Goal: Task Accomplishment & Management: Manage account settings

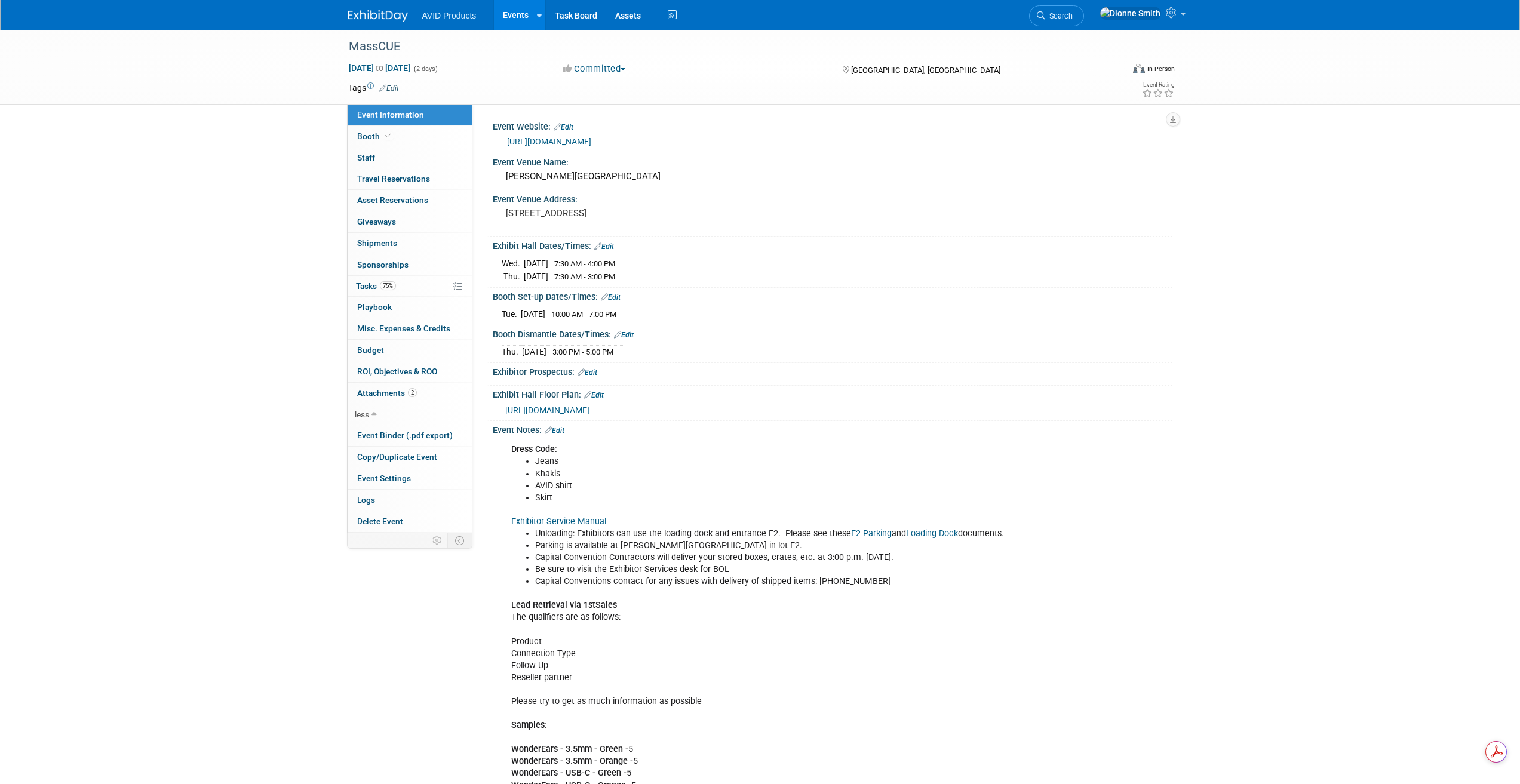
click at [391, 16] on img at bounding box center [378, 16] width 59 height 12
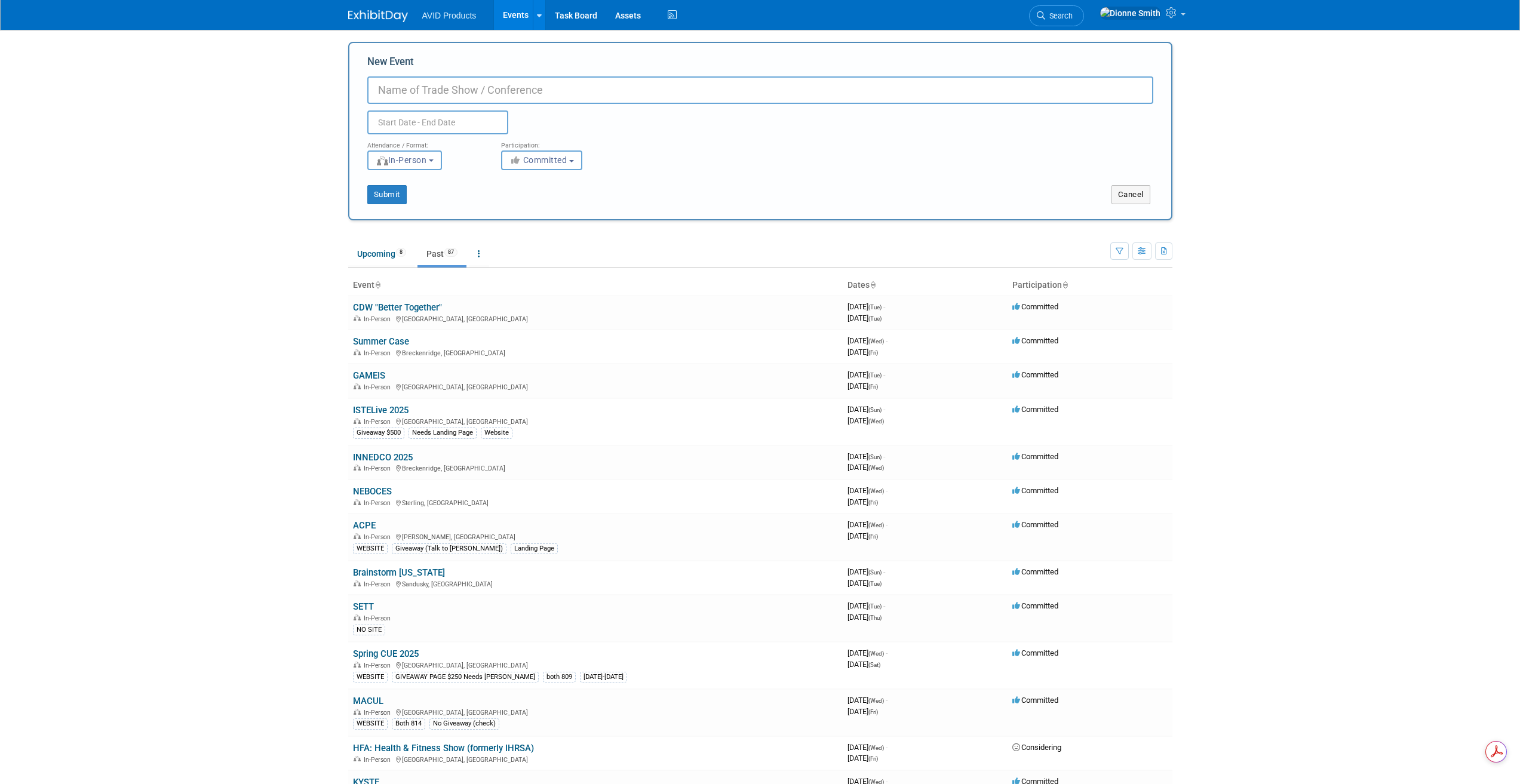
paste input "JCPS"
click at [434, 87] on input "New Event" at bounding box center [760, 90] width 786 height 28
click at [494, 72] on div "New Event JCPS Duplicate Event Warning" at bounding box center [760, 94] width 786 height 79
click at [477, 87] on input "JCPS" at bounding box center [760, 90] width 786 height 28
paste input "Fall EdTech Leader & Partner Expo"
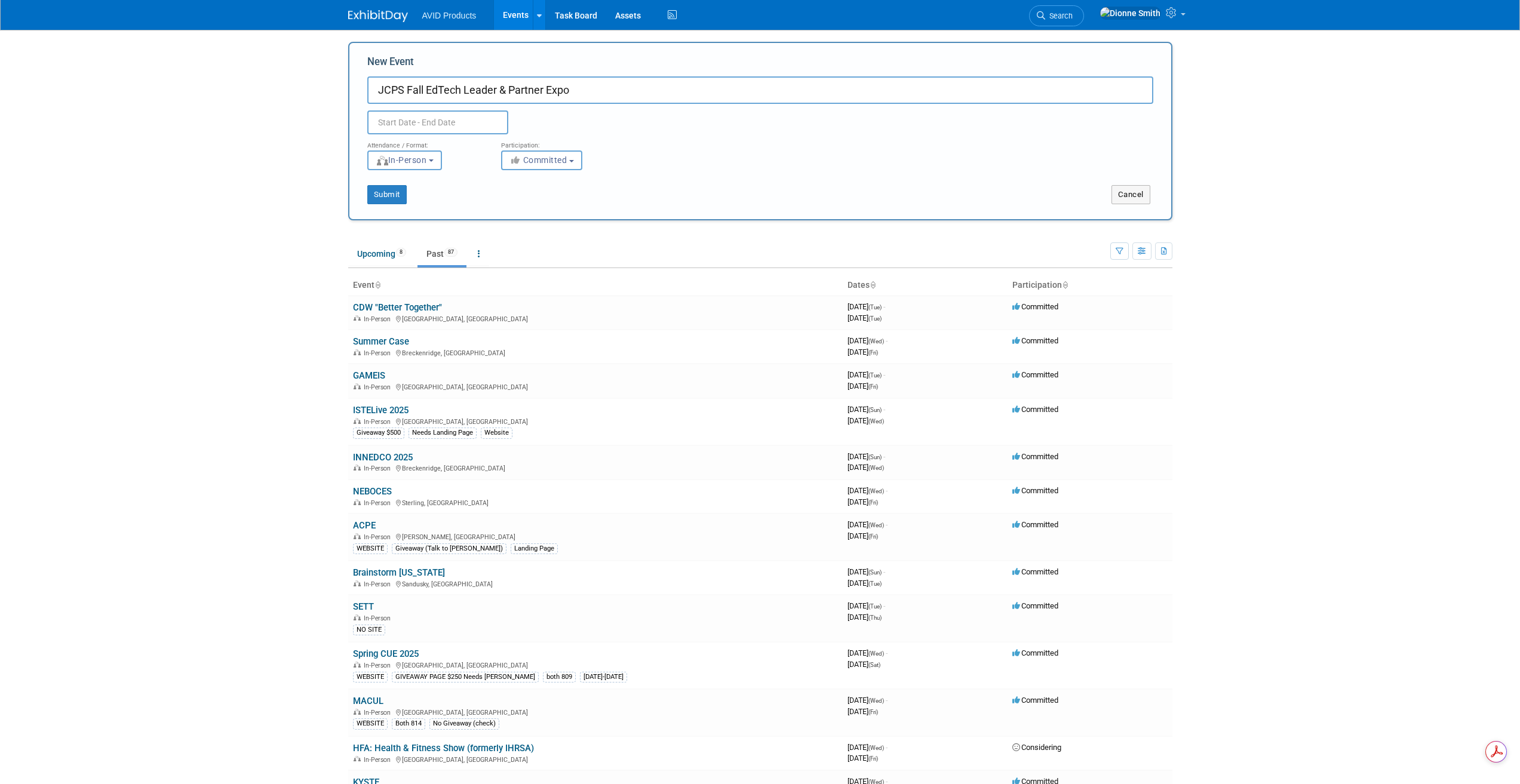
type input "JCPS Fall EdTech Leader & Partner Expo"
click at [428, 125] on input "text" at bounding box center [438, 122] width 141 height 24
click at [464, 145] on select "January February March April May June July August September October November De…" at bounding box center [441, 147] width 69 height 15
select select "10"
click at [407, 139] on select "January February March April May June July August September October November De…" at bounding box center [441, 147] width 69 height 15
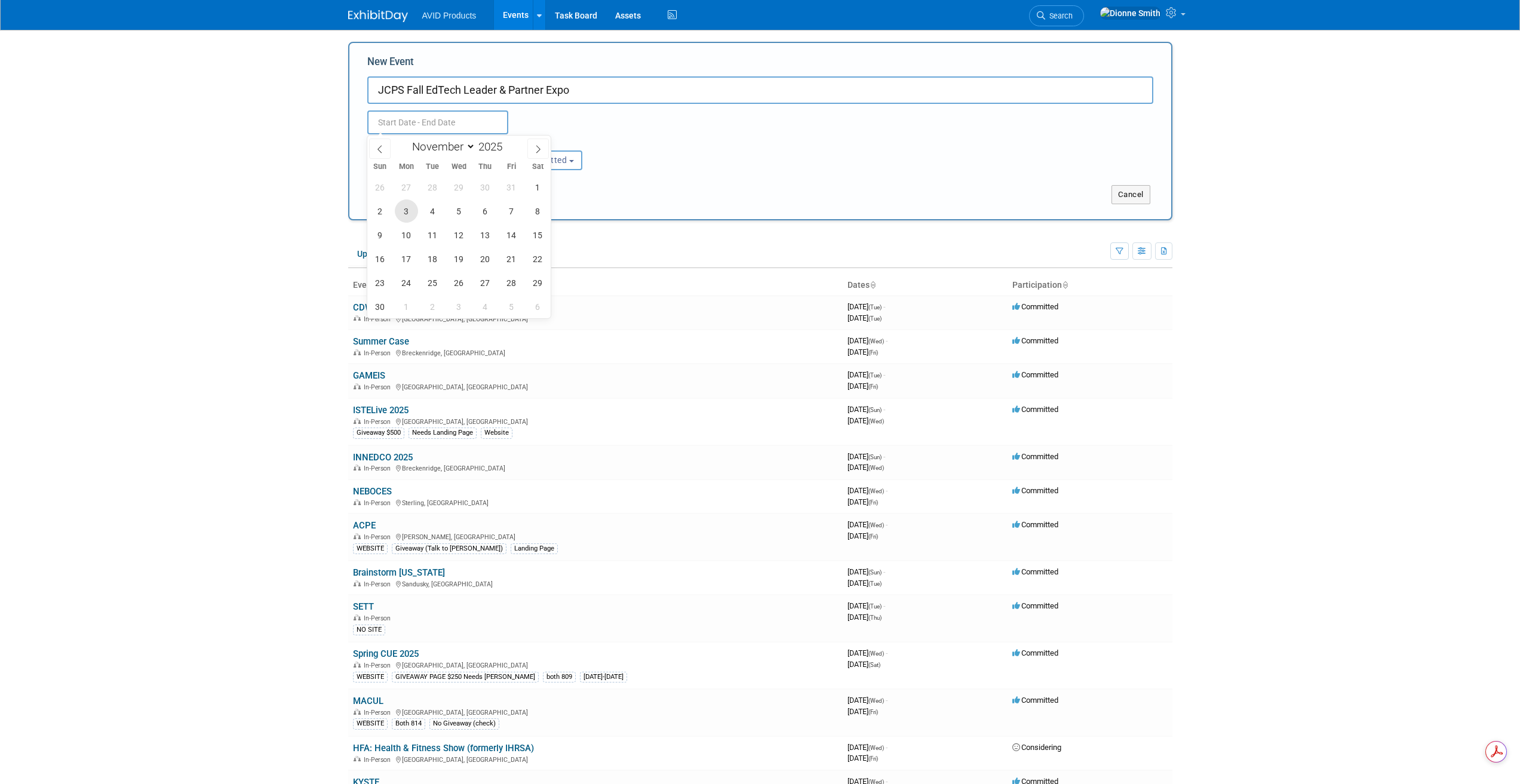
click at [403, 216] on span "3" at bounding box center [406, 211] width 23 height 23
click at [414, 212] on span "3" at bounding box center [406, 211] width 23 height 23
type input "[DATE] to [DATE]"
click at [399, 197] on button "Submit" at bounding box center [387, 194] width 40 height 19
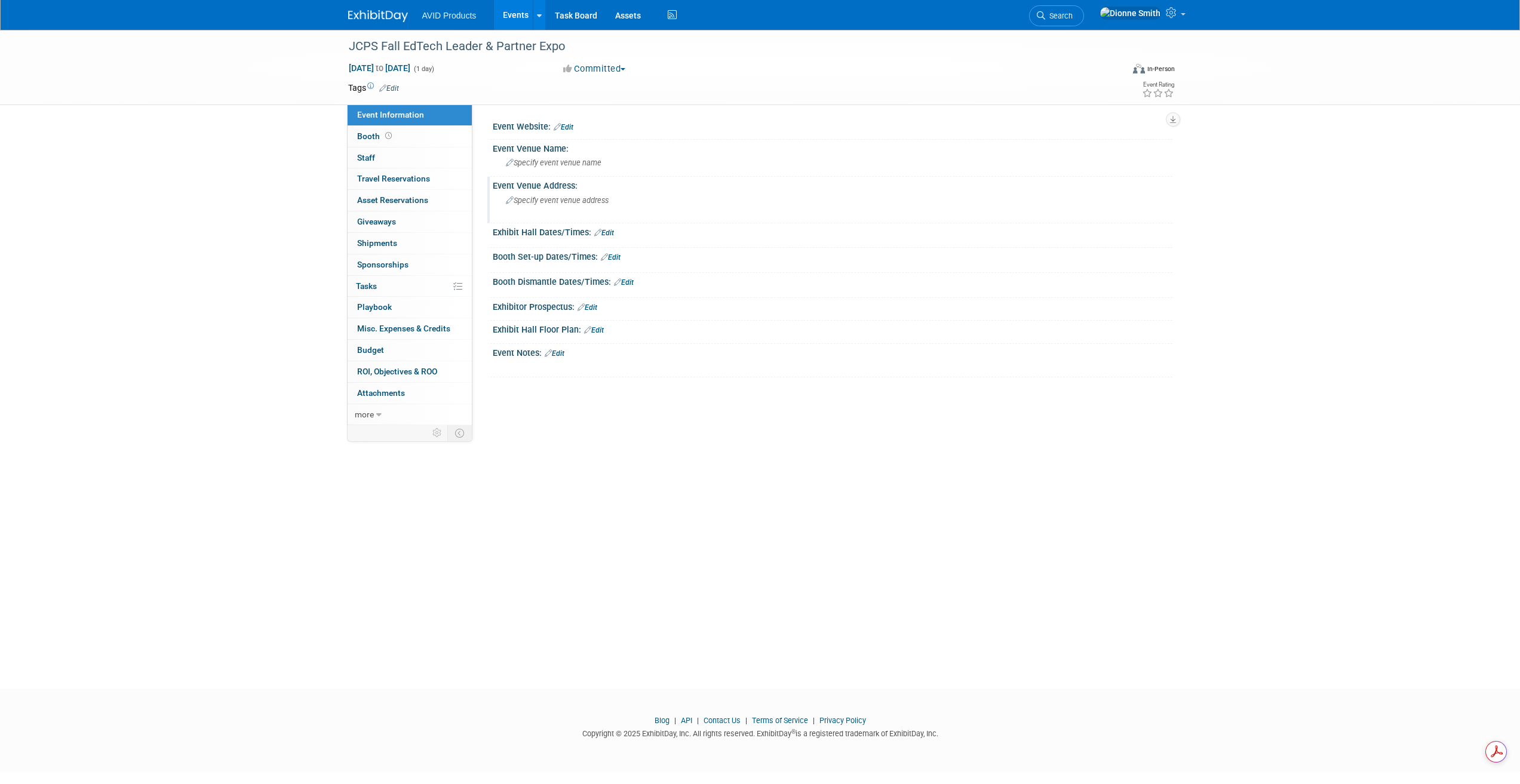
click at [561, 202] on span "Specify event venue address" at bounding box center [557, 201] width 103 height 9
type textarea "3301 Stober Rd, Louisville, KY 40213, USA"
click at [743, 208] on div "3301 Stober Rd, Louisville, KY 40213, USA X" at bounding box center [634, 205] width 283 height 28
click at [744, 199] on icon "button" at bounding box center [748, 199] width 9 height 8
click at [543, 154] on div "Specify event venue name" at bounding box center [832, 163] width 662 height 18
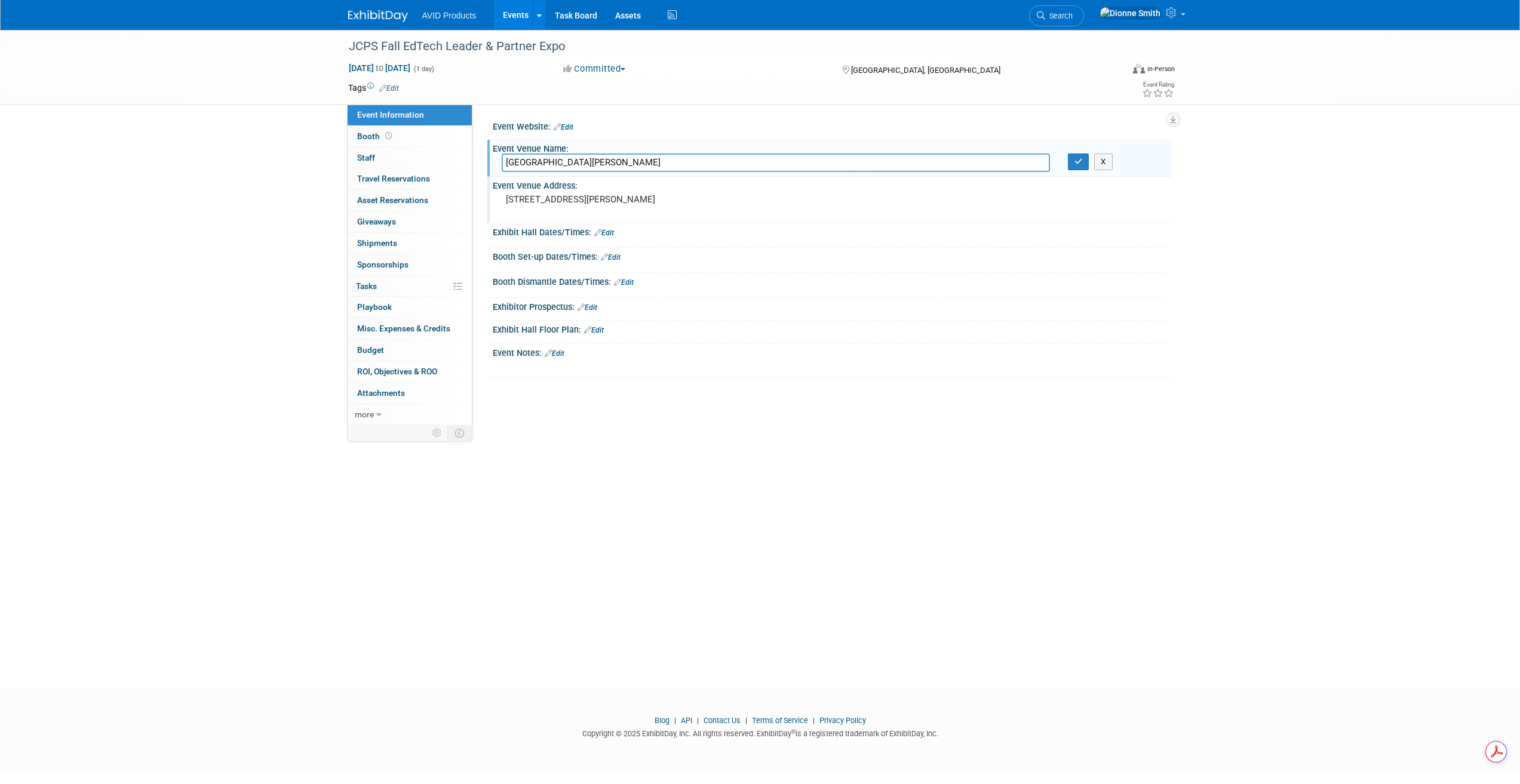
type input "JCPS Stober Building"
click at [574, 127] on link "Edit" at bounding box center [564, 127] width 20 height 9
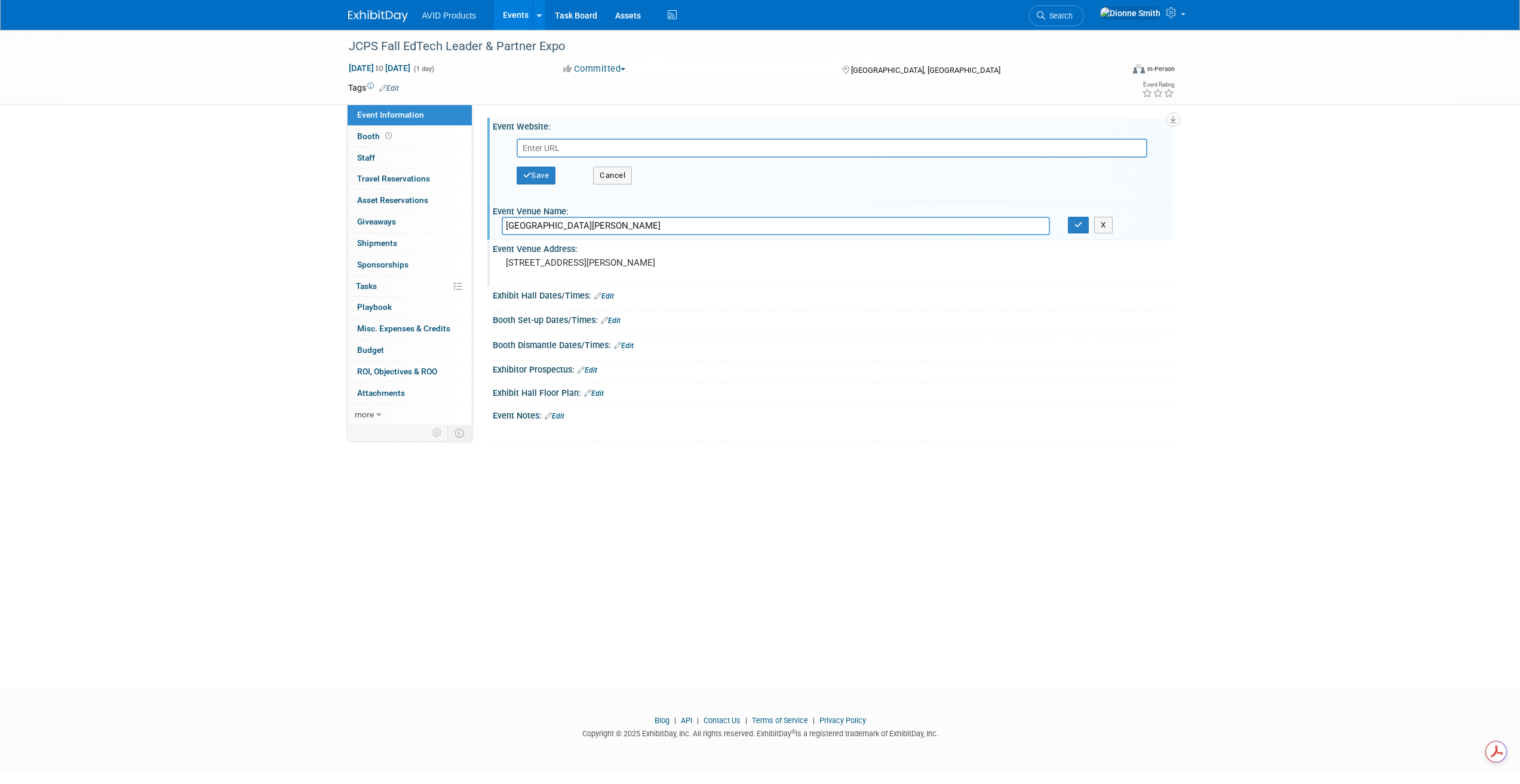
click at [574, 138] on div "Save Cancel" at bounding box center [835, 166] width 656 height 63
click at [574, 143] on input "text" at bounding box center [832, 148] width 630 height 19
paste input "https://www.jefferson.kyschools.us/events?id=38488688"
type input "https://www.jefferson.kyschools.us/events?id=38488688"
click at [543, 183] on button "Save" at bounding box center [537, 175] width 40 height 18
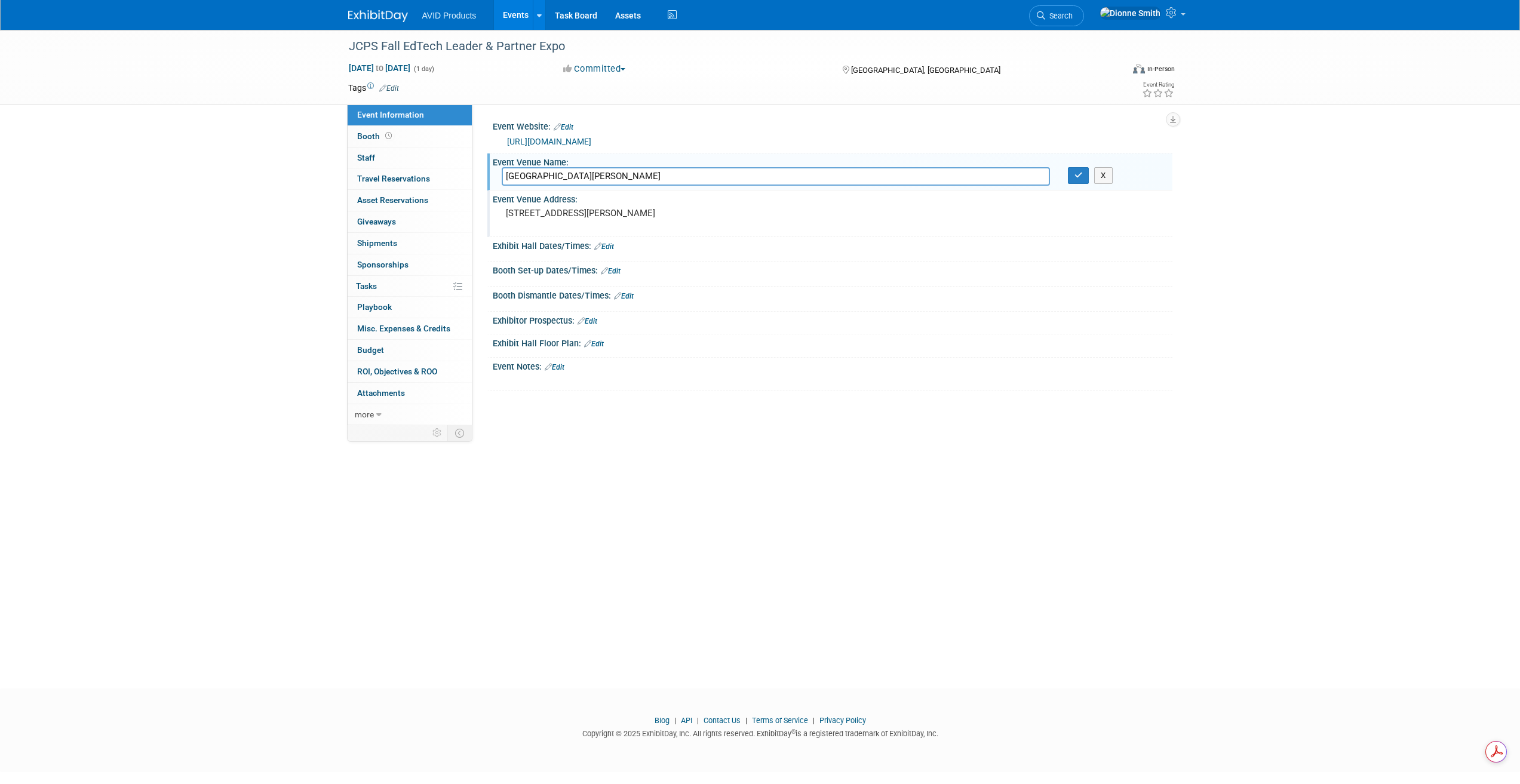
click at [552, 218] on pre "3301 Stober Rd, Louisville, KY 40213, USA" at bounding box center [634, 213] width 257 height 11
drag, startPoint x: 605, startPoint y: 216, endPoint x: 495, endPoint y: 218, distance: 110.0
click at [486, 218] on div "Event Website: Edit https://www.jefferson.kyschools.us/events?id=38488688 https…" at bounding box center [822, 265] width 700 height 321
click at [750, 216] on icon "button" at bounding box center [748, 213] width 9 height 8
click at [1078, 176] on icon "button" at bounding box center [1078, 176] width 9 height 8
